Goal: Obtain resource: Download file/media

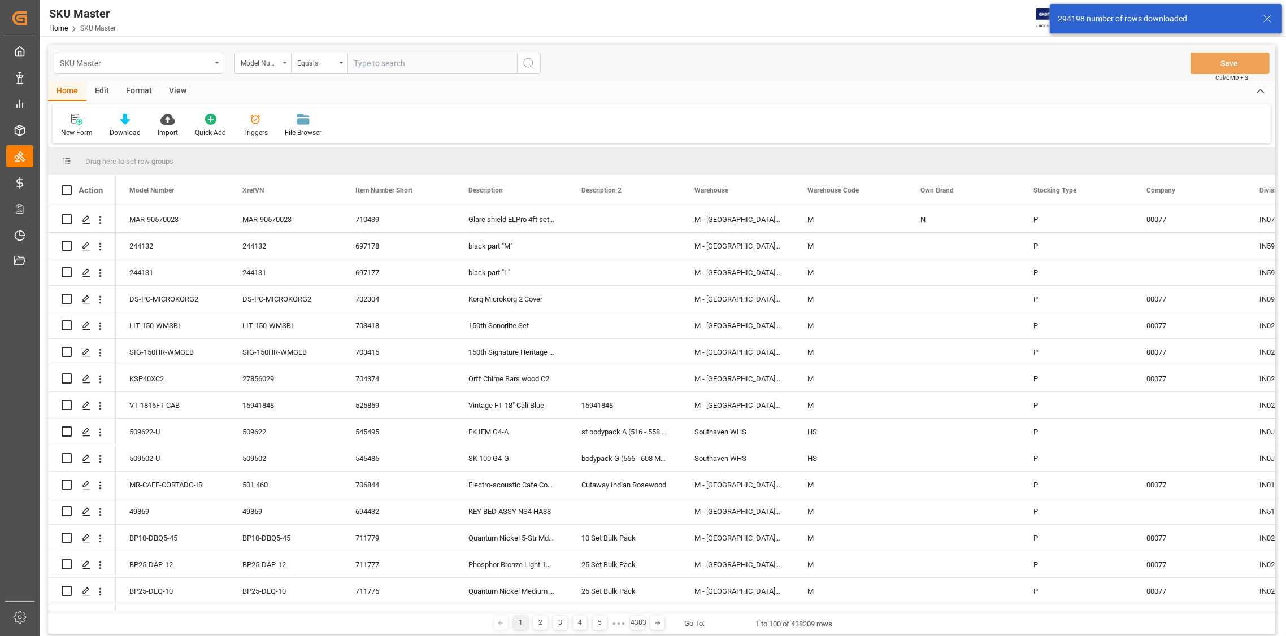
click at [213, 60] on div "SKU Master" at bounding box center [139, 63] width 170 height 21
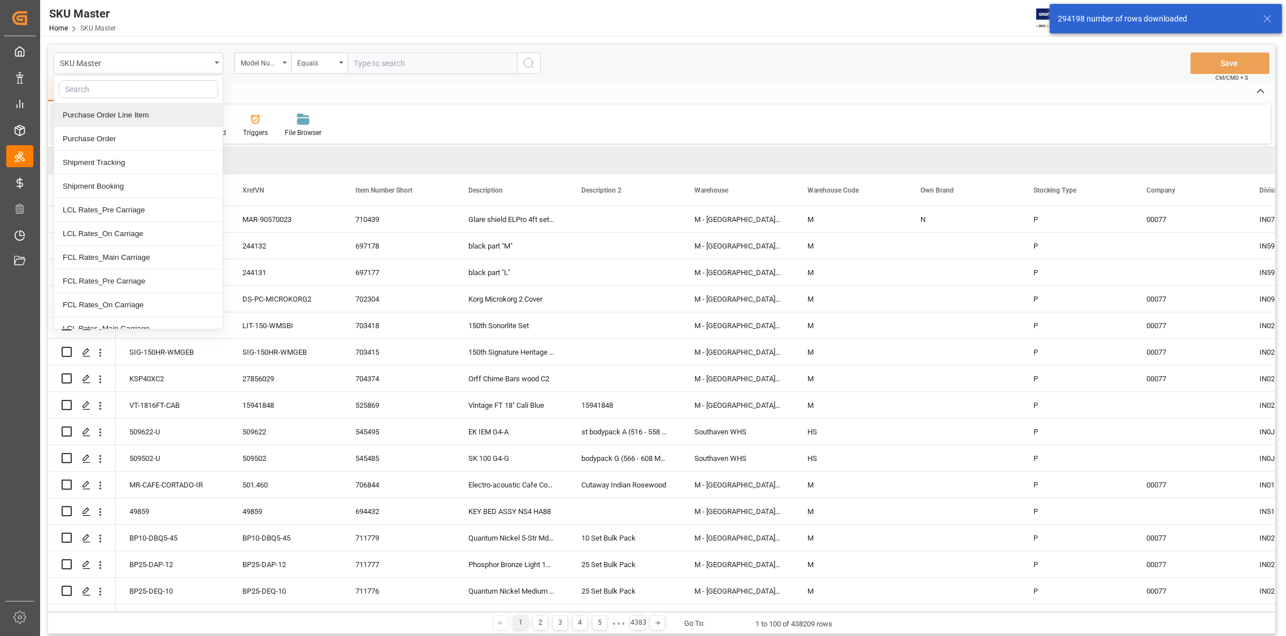
click at [127, 111] on div "Purchase Order Line Item" at bounding box center [138, 115] width 168 height 24
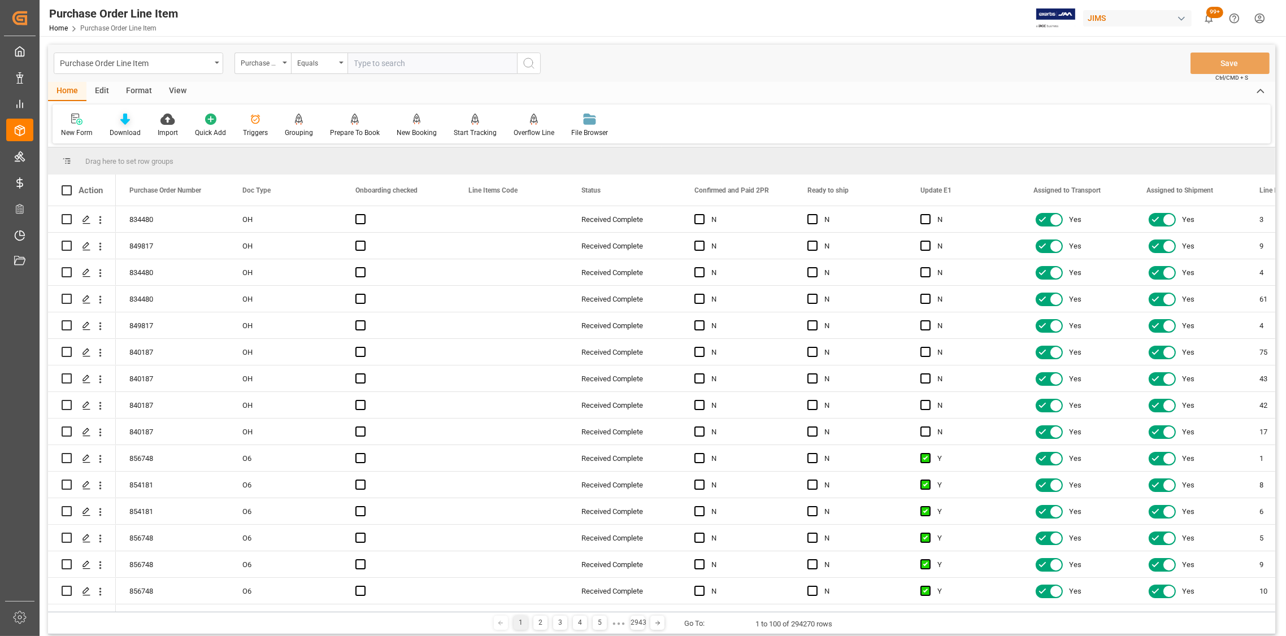
click at [123, 117] on icon at bounding box center [125, 119] width 10 height 11
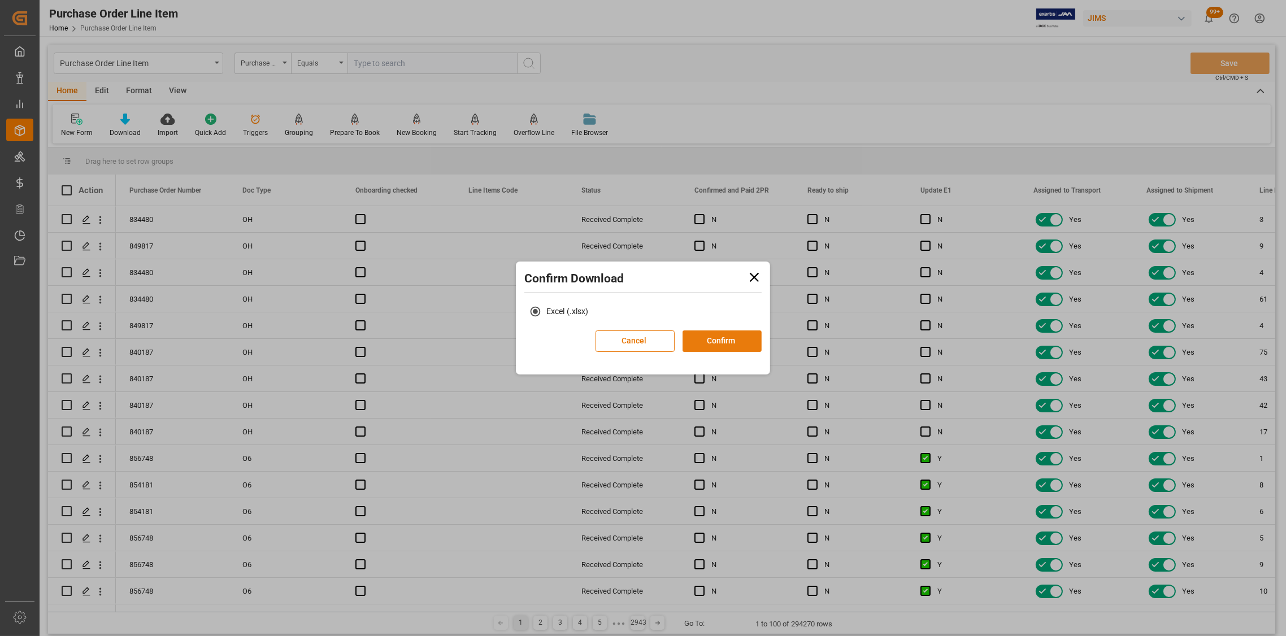
click at [728, 341] on button "Confirm" at bounding box center [722, 341] width 79 height 21
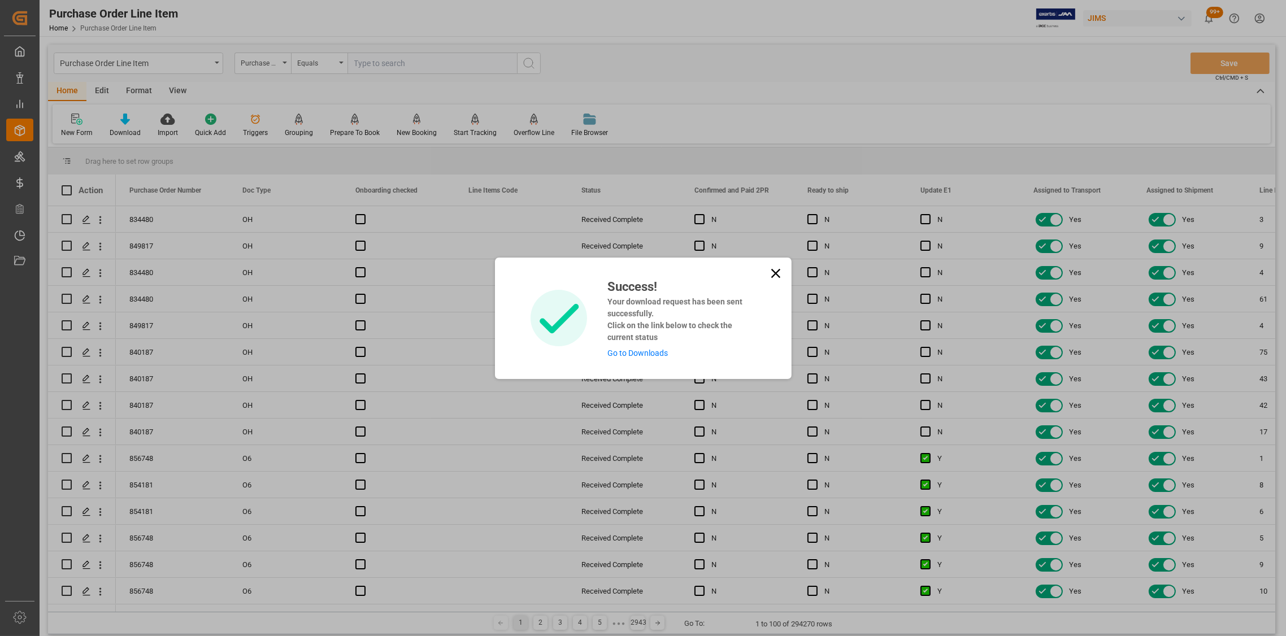
click at [772, 276] on icon at bounding box center [775, 272] width 9 height 9
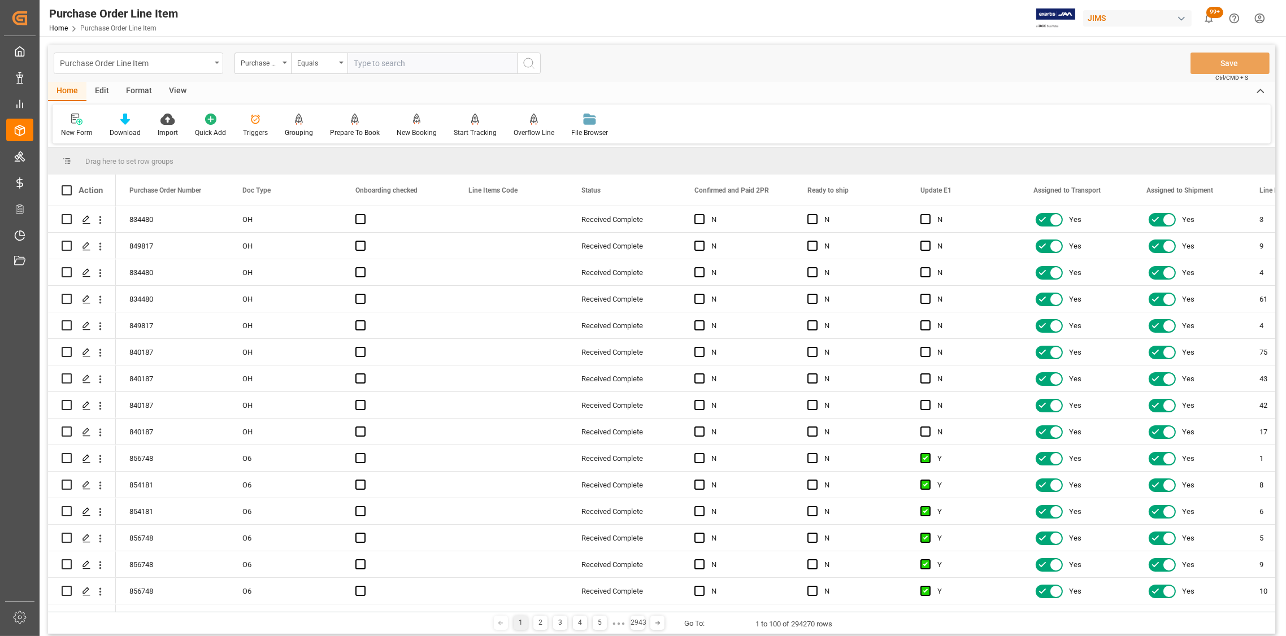
click at [215, 57] on div "Purchase Order Line Item" at bounding box center [139, 63] width 170 height 21
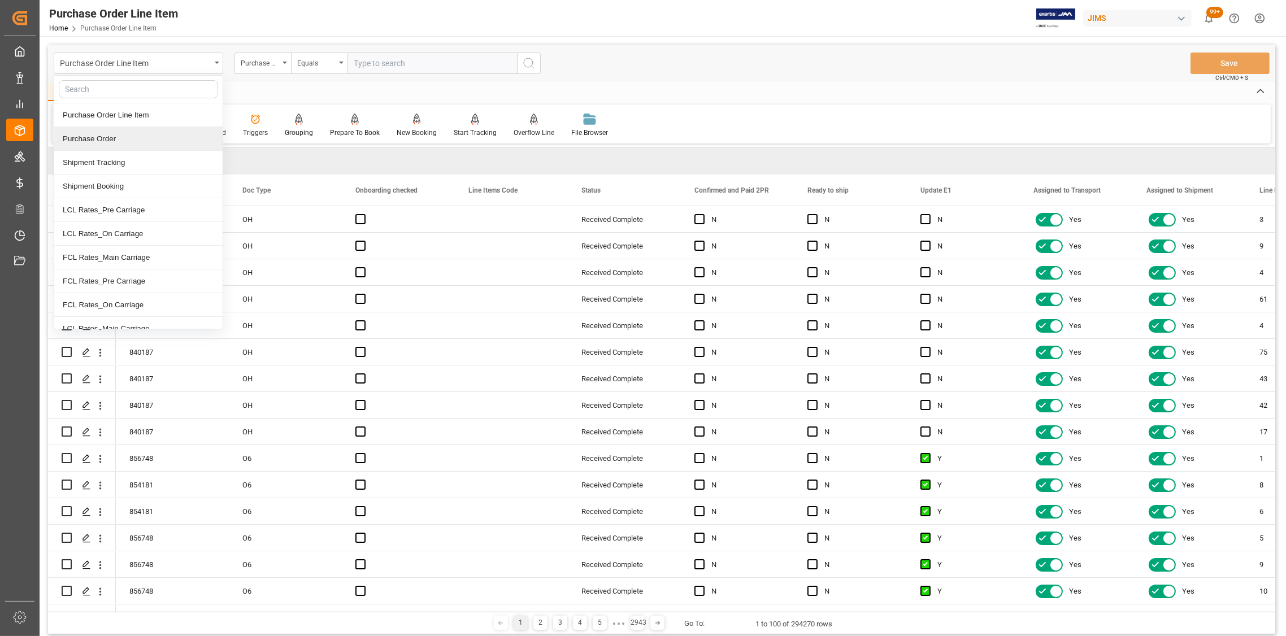
click at [99, 137] on div "Purchase Order" at bounding box center [138, 139] width 168 height 24
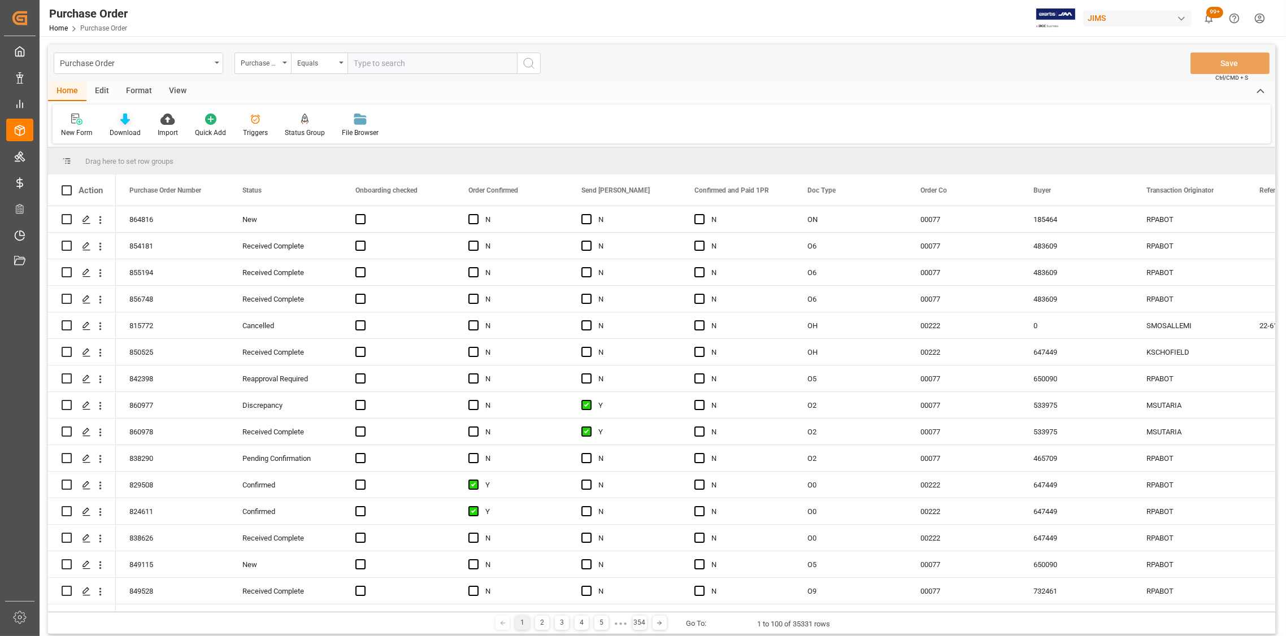
click at [120, 122] on icon at bounding box center [125, 119] width 10 height 11
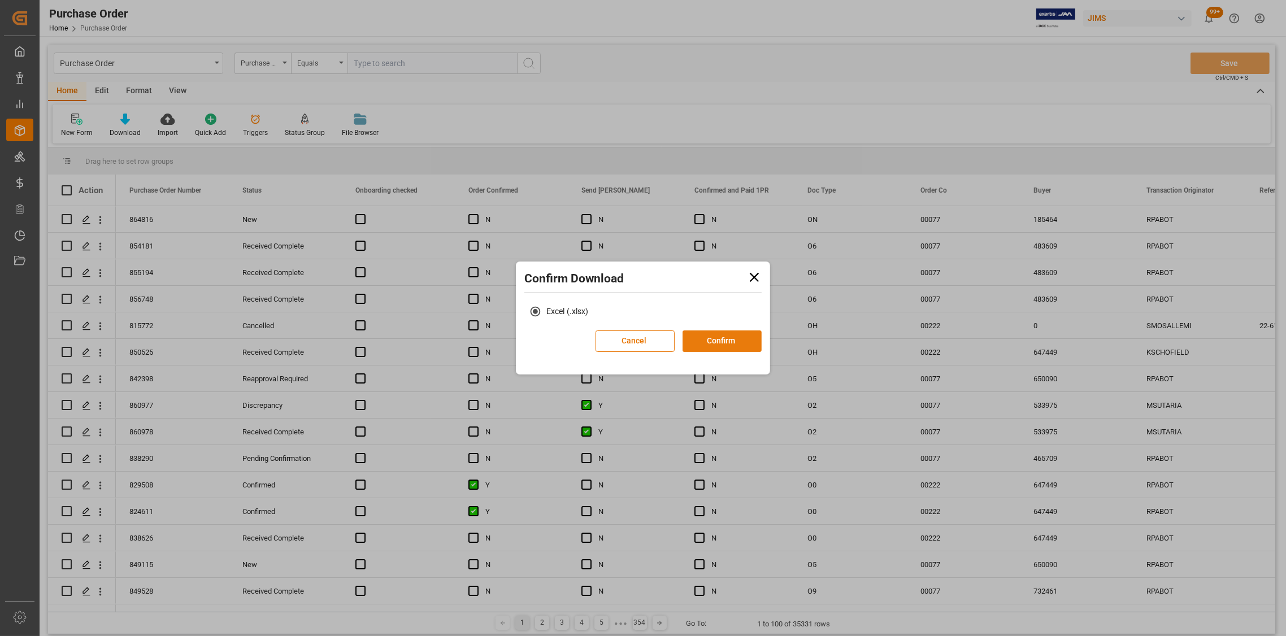
click at [705, 341] on button "Confirm" at bounding box center [722, 341] width 79 height 21
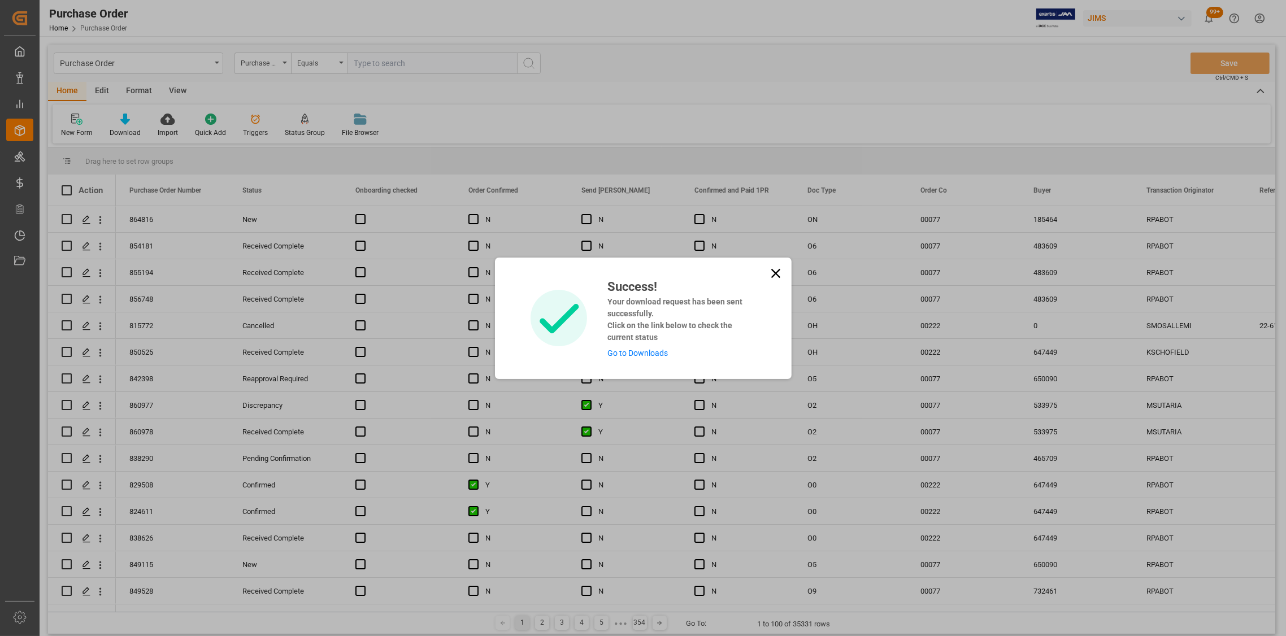
click at [774, 277] on icon at bounding box center [776, 274] width 16 height 16
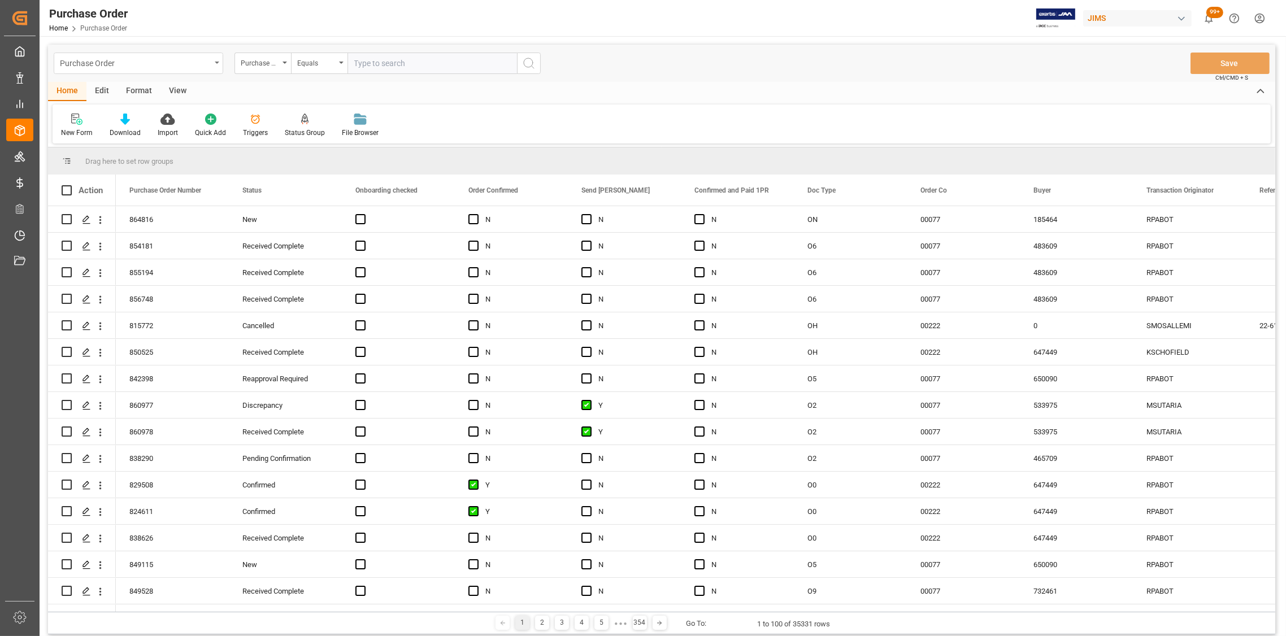
click at [215, 63] on icon "open menu" at bounding box center [217, 63] width 5 height 2
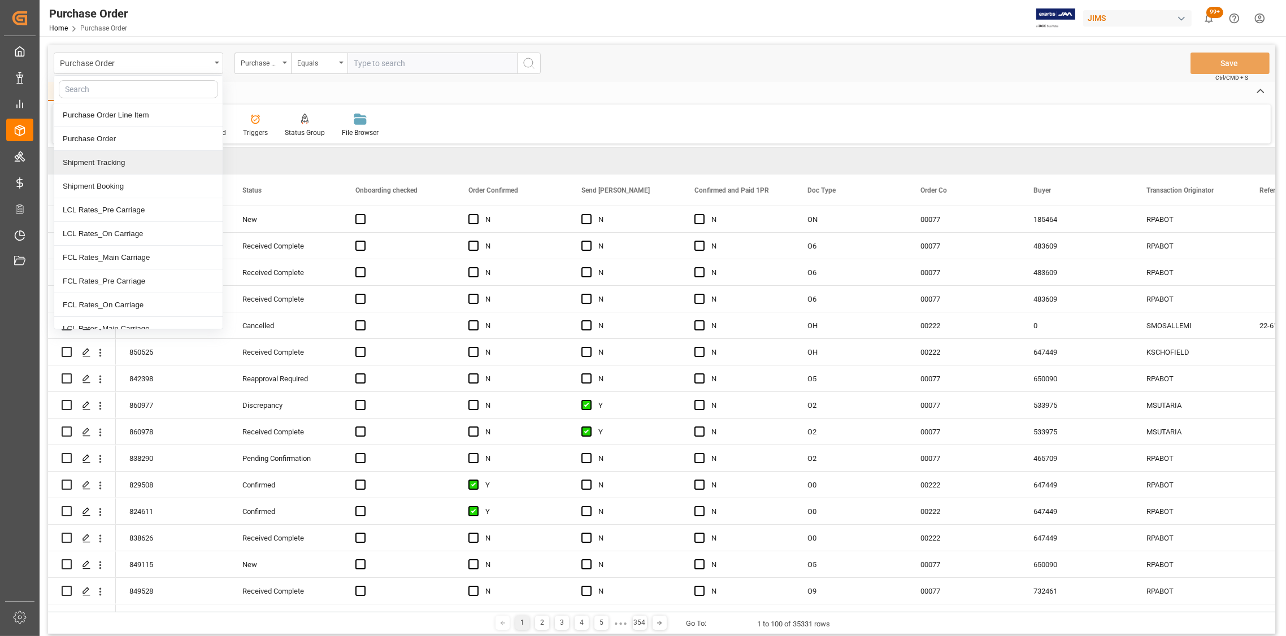
click at [118, 164] on div "Shipment Tracking" at bounding box center [138, 163] width 168 height 24
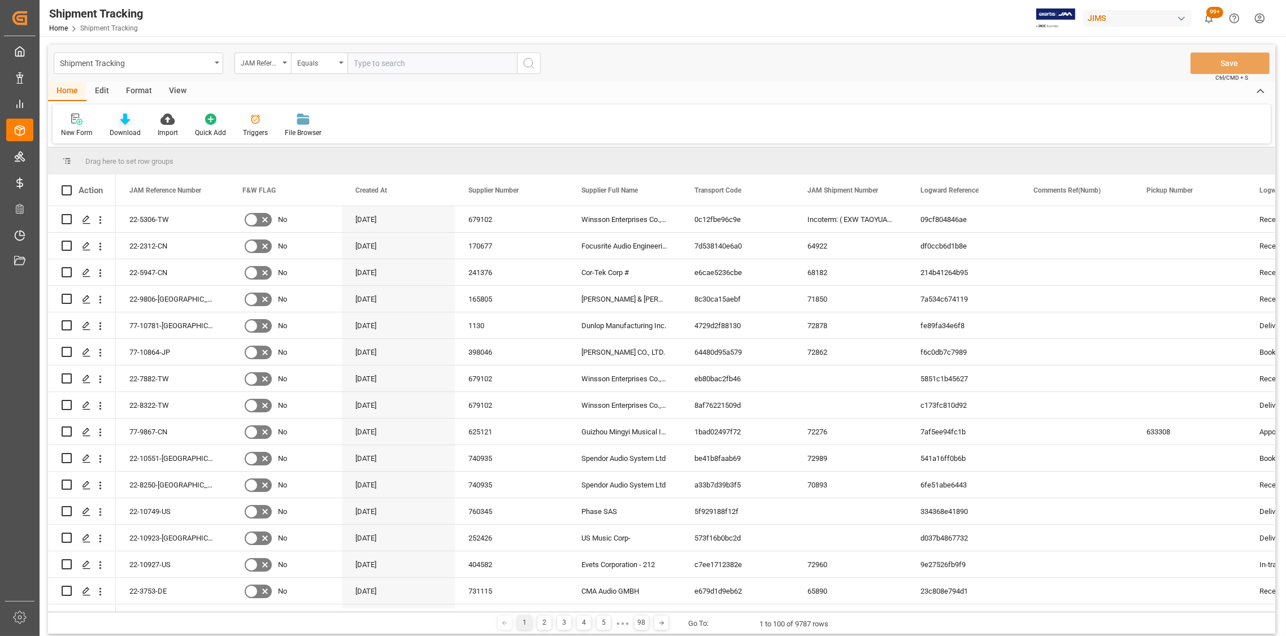
click at [127, 128] on div "Download" at bounding box center [125, 133] width 31 height 10
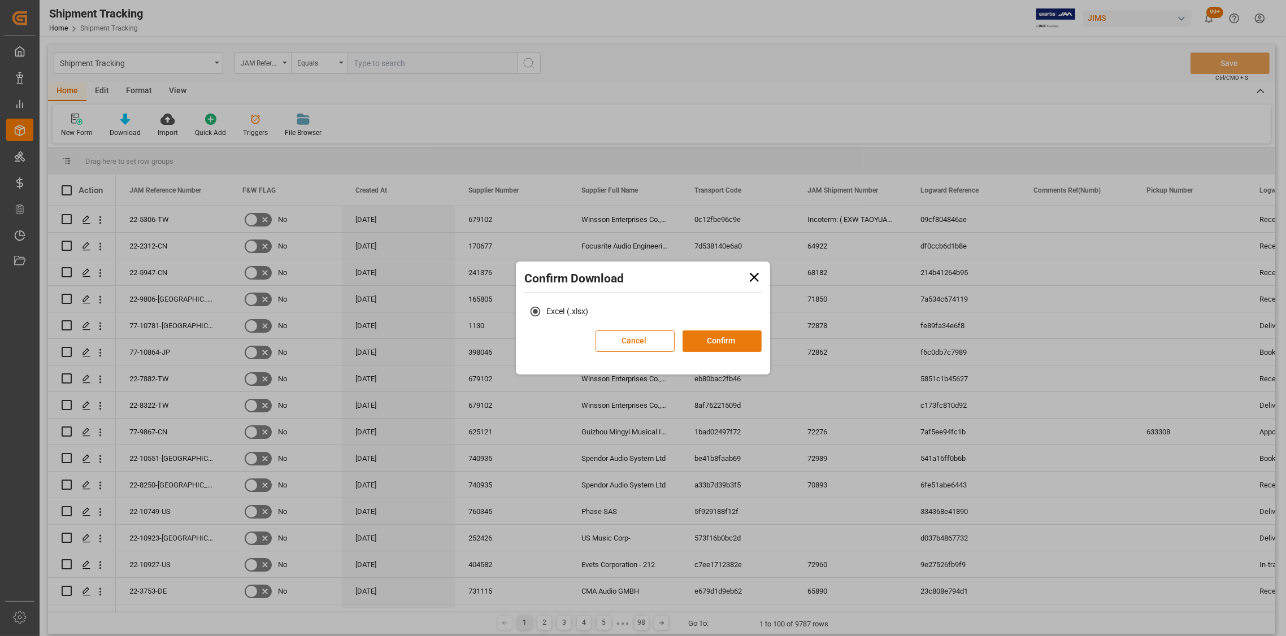
click at [703, 339] on button "Confirm" at bounding box center [722, 341] width 79 height 21
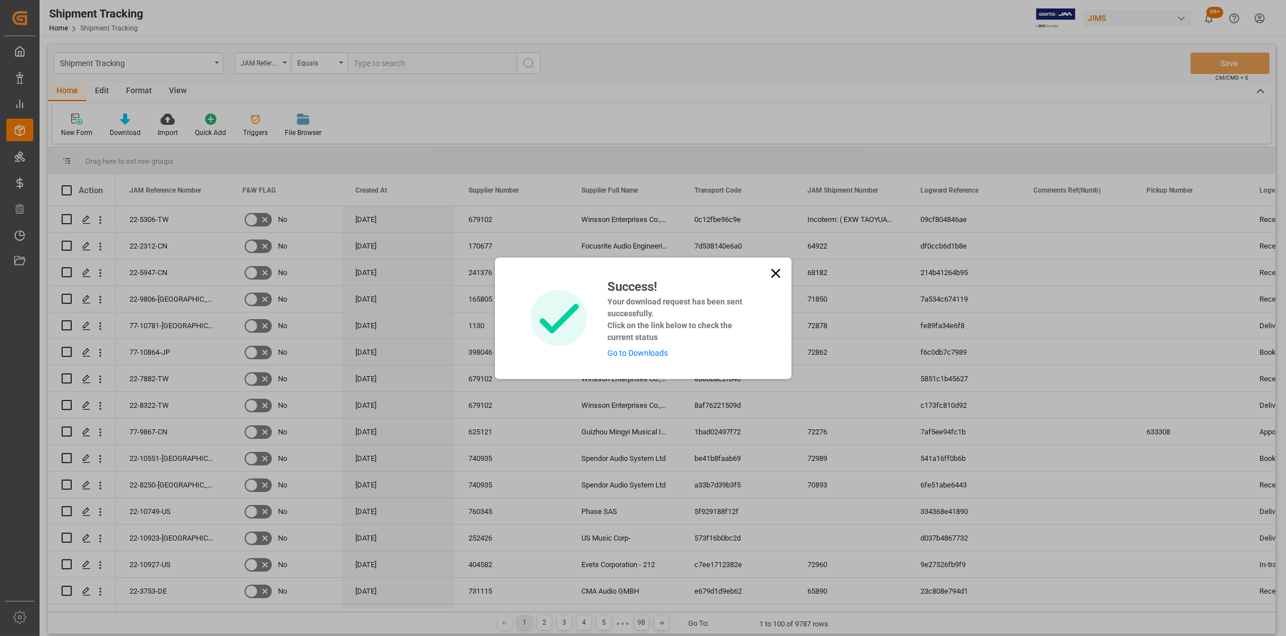
click at [768, 272] on icon at bounding box center [776, 274] width 16 height 16
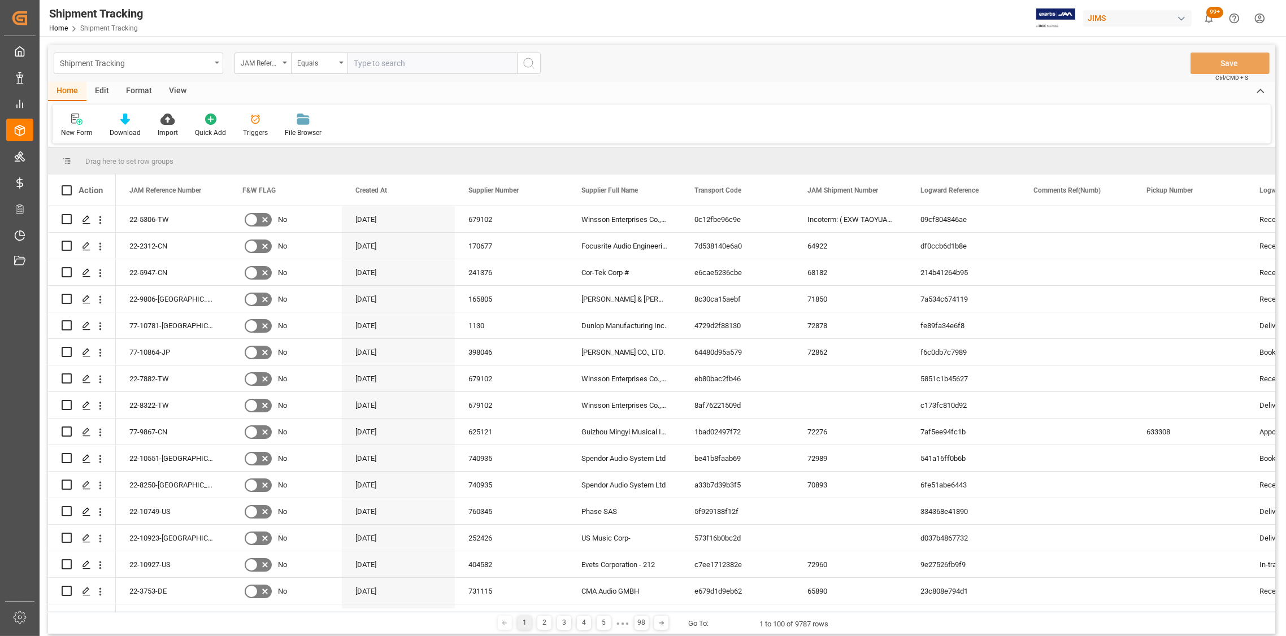
click at [215, 62] on icon "open menu" at bounding box center [217, 63] width 5 height 2
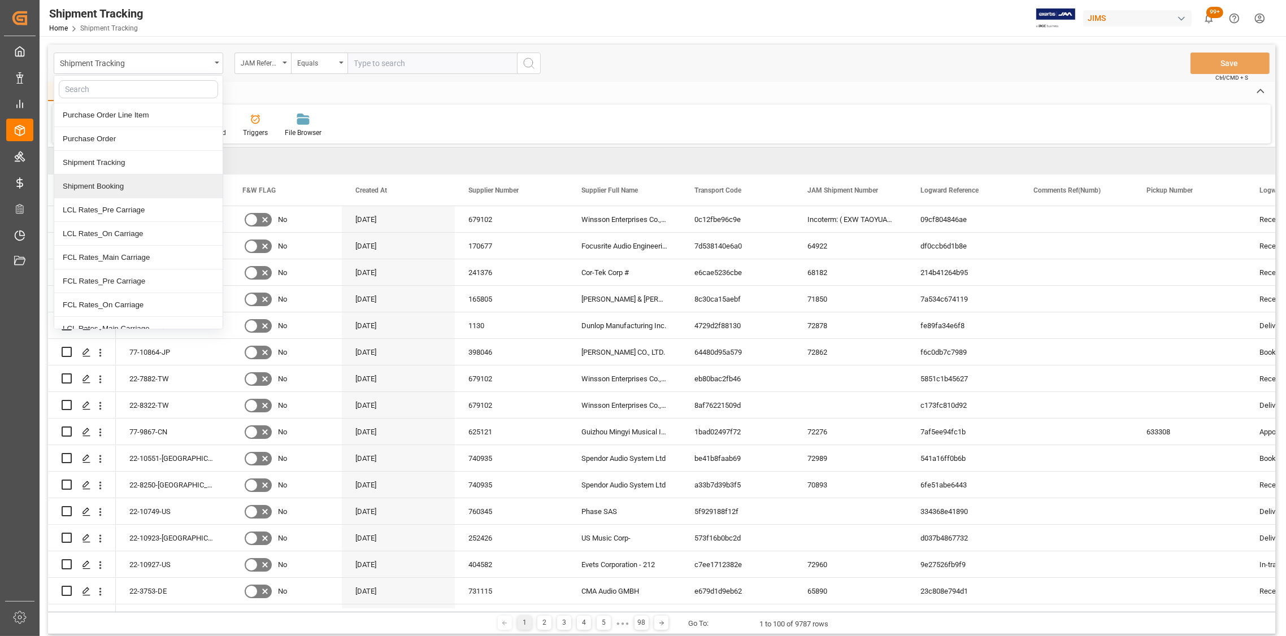
click at [106, 188] on div "Shipment Booking" at bounding box center [138, 187] width 168 height 24
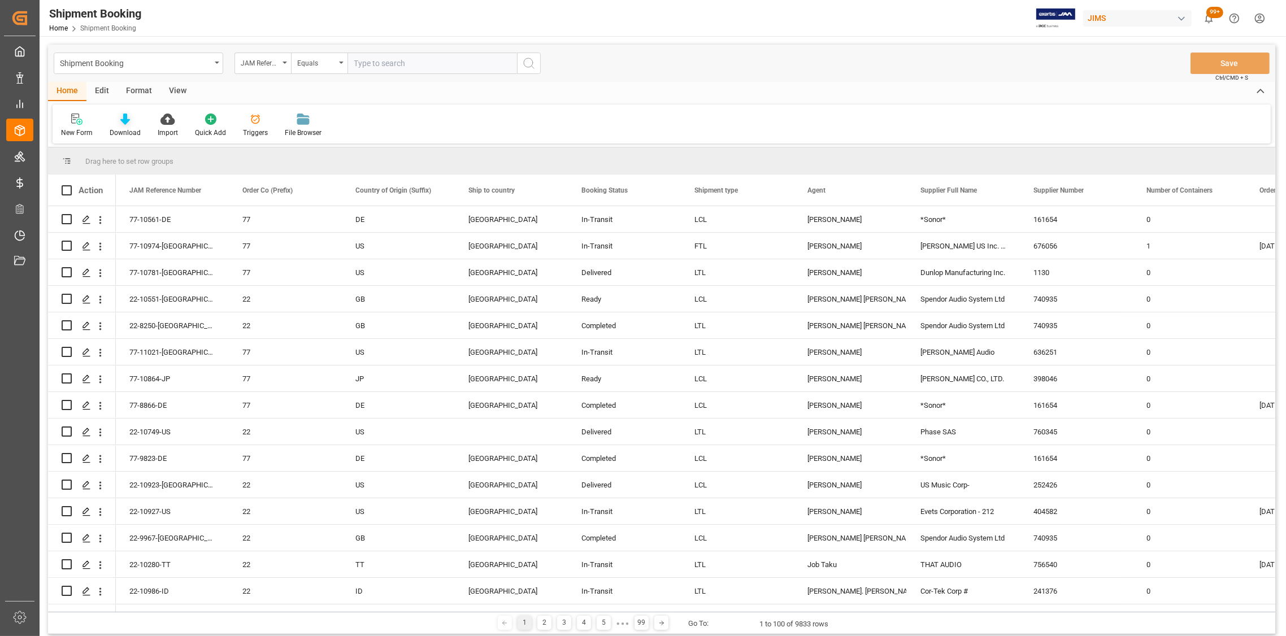
click at [123, 129] on div "Download" at bounding box center [125, 133] width 31 height 10
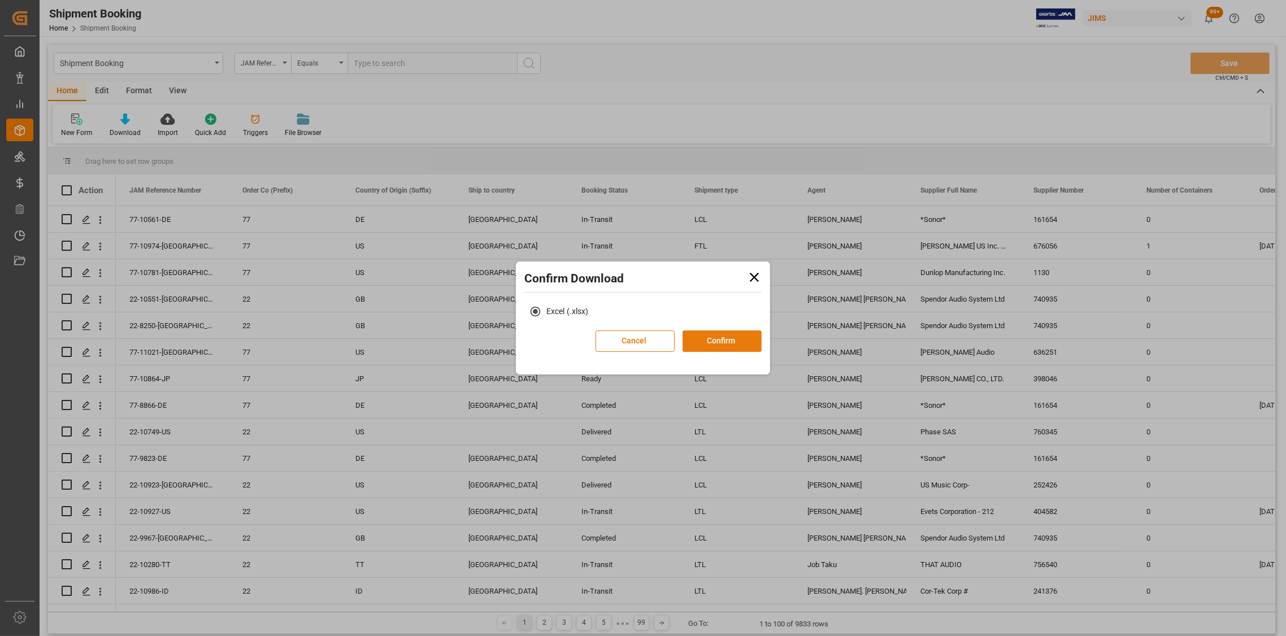
click at [713, 338] on button "Confirm" at bounding box center [722, 341] width 79 height 21
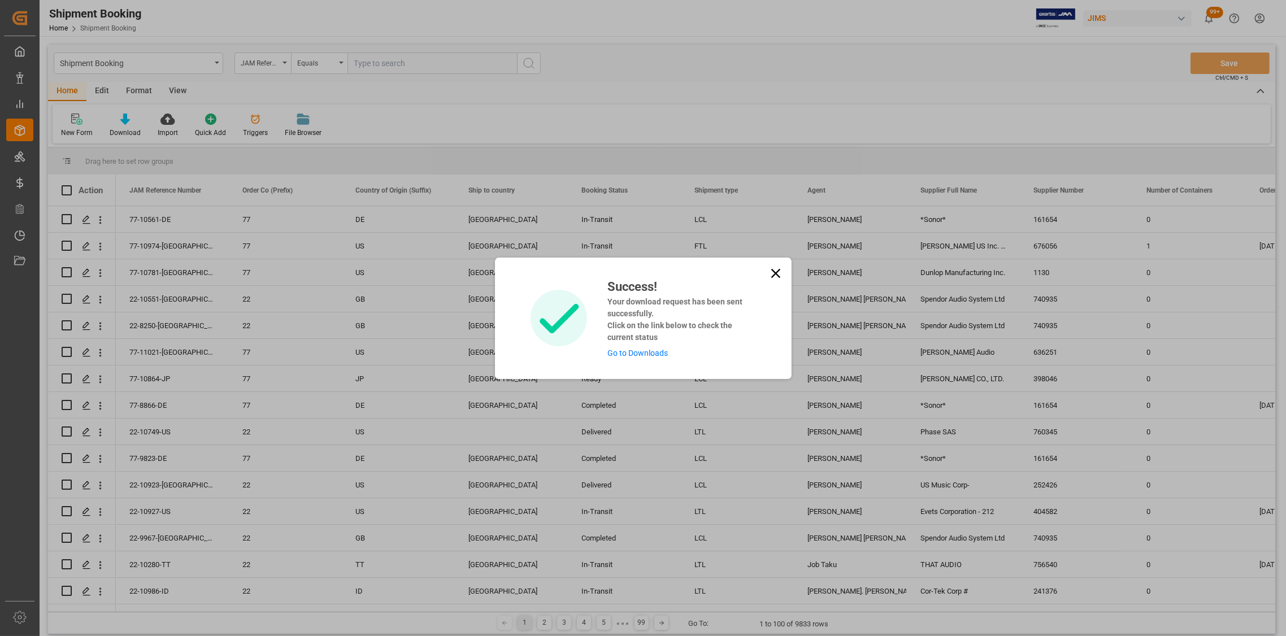
click at [620, 351] on link "Go to Downloads" at bounding box center [637, 353] width 60 height 9
